Goal: Information Seeking & Learning: Learn about a topic

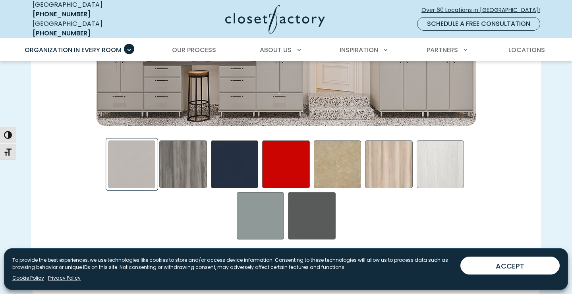
scroll to position [1268, 0]
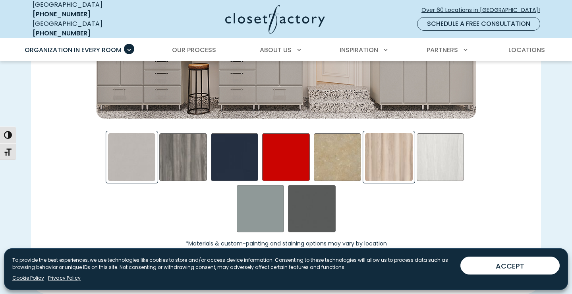
click at [390, 173] on div "Picnic in the Park Swatch" at bounding box center [389, 157] width 48 height 48
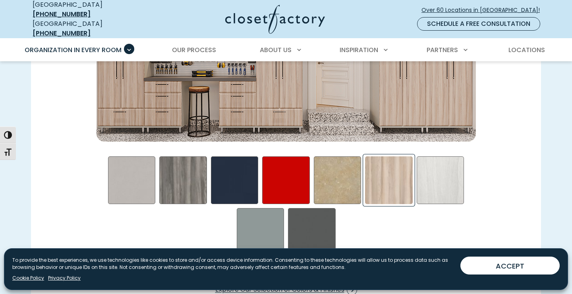
scroll to position [1245, 0]
click at [445, 181] on div "Skye Swatch" at bounding box center [441, 180] width 48 height 48
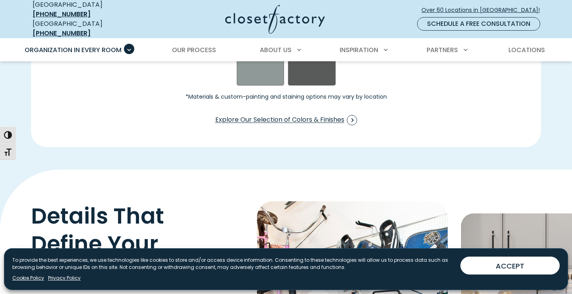
scroll to position [1412, 0]
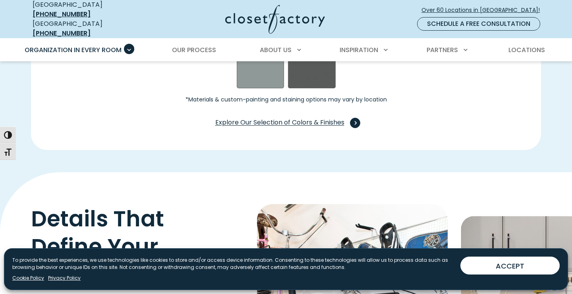
click at [287, 118] on span "Explore Our Selection of Colors & Finishes" at bounding box center [286, 123] width 142 height 10
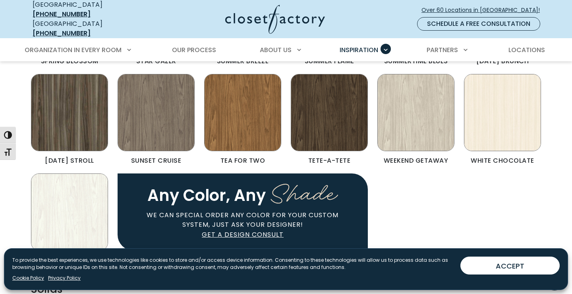
scroll to position [691, 0]
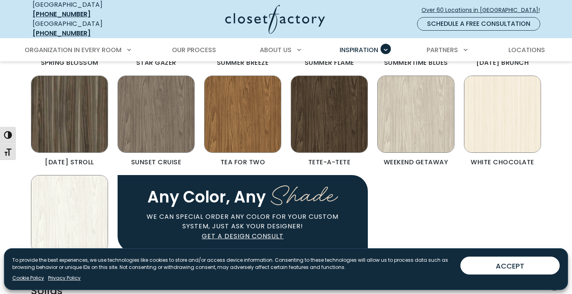
click at [419, 106] on img "Color & Finishes" at bounding box center [416, 114] width 77 height 77
click at [419, 105] on img "Color & Finishes" at bounding box center [416, 114] width 77 height 77
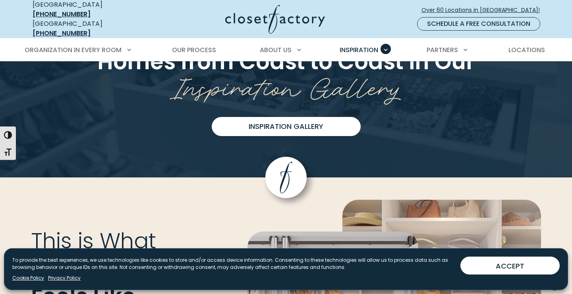
scroll to position [2015, 0]
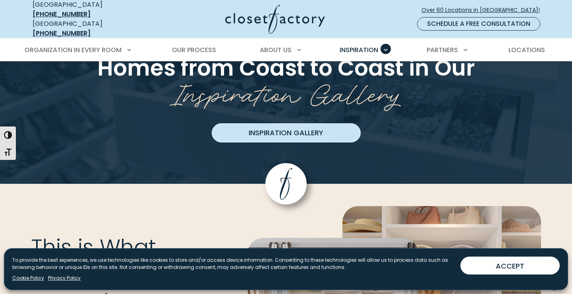
click at [297, 126] on link "Inspiration Gallery" at bounding box center [286, 132] width 149 height 19
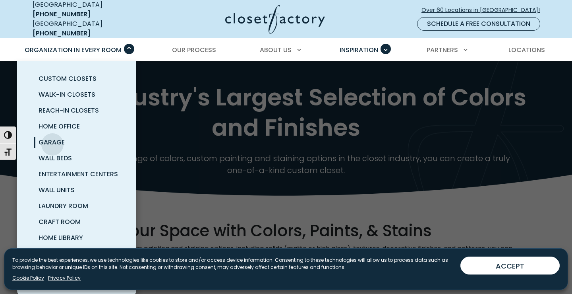
click at [52, 138] on span "Garage" at bounding box center [52, 142] width 26 height 9
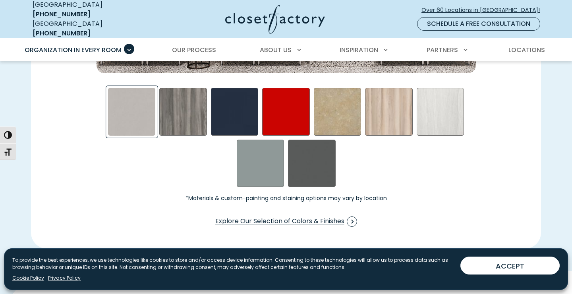
scroll to position [1314, 0]
